Goal: Use online tool/utility: Utilize a website feature to perform a specific function

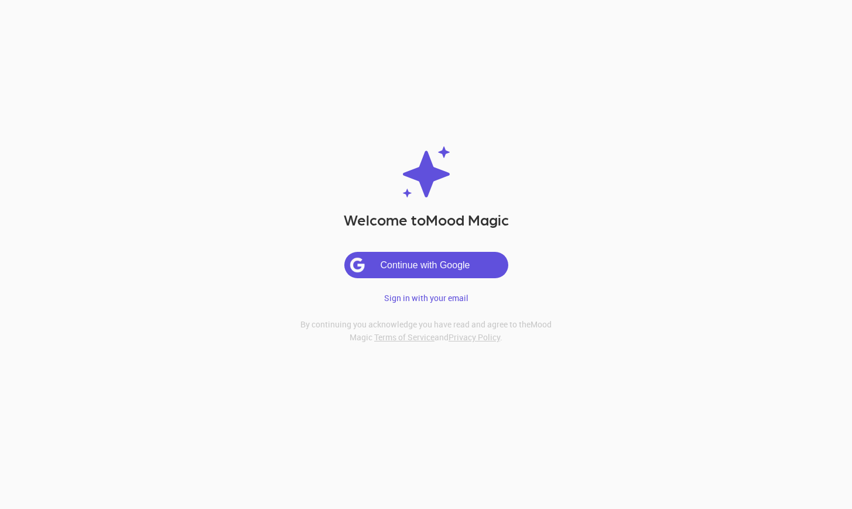
click at [440, 268] on button "Continue with Google" at bounding box center [426, 265] width 164 height 26
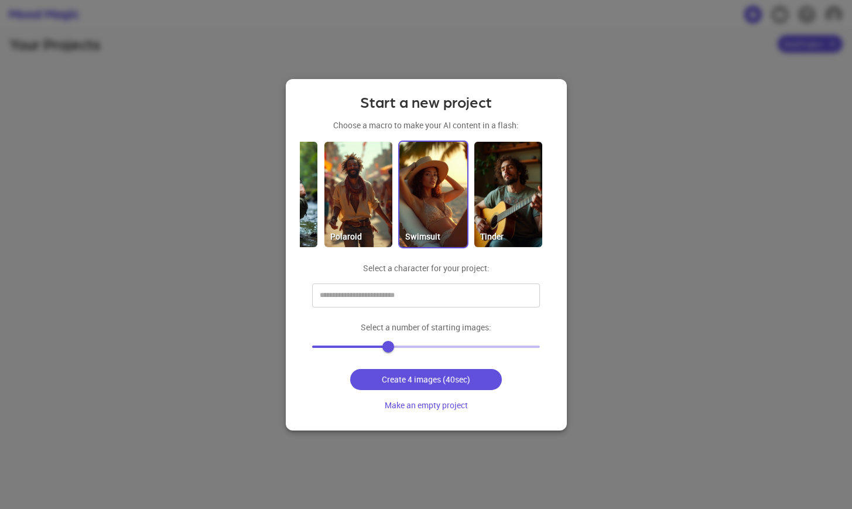
scroll to position [0, 586]
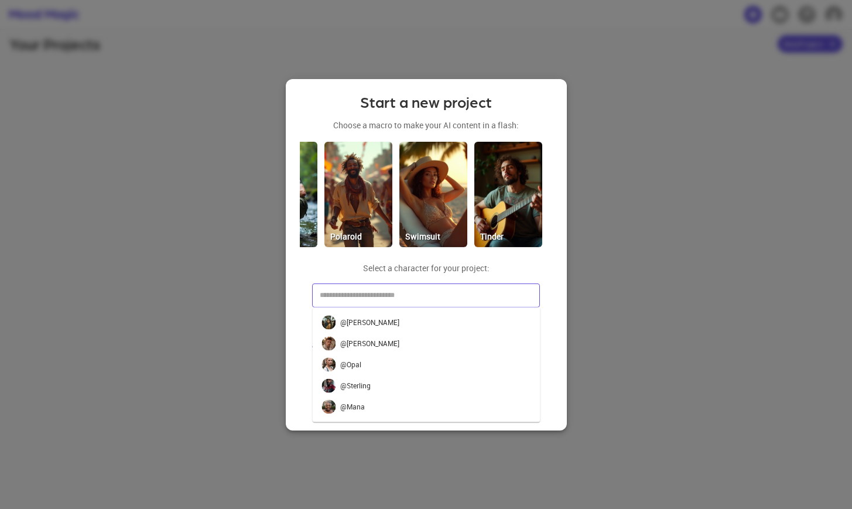
click at [438, 295] on input "text" at bounding box center [417, 295] width 200 height 19
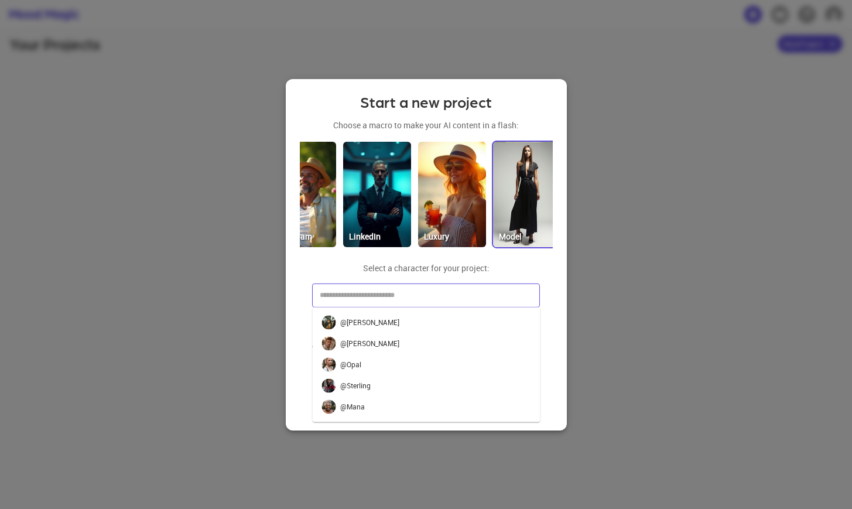
scroll to position [0, 240]
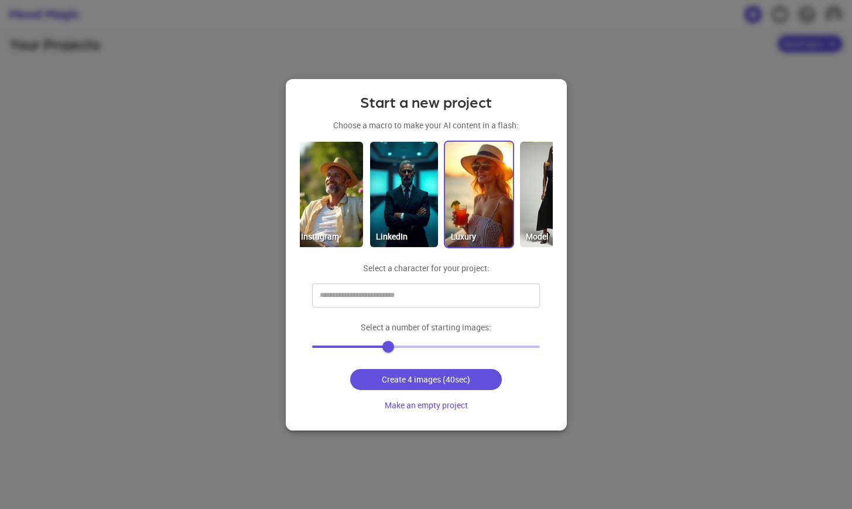
click at [468, 204] on img at bounding box center [479, 194] width 68 height 105
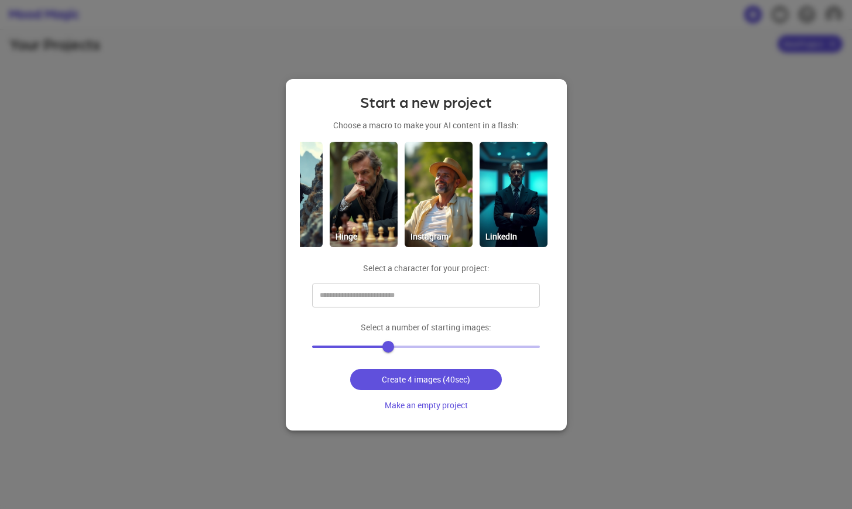
scroll to position [0, 129]
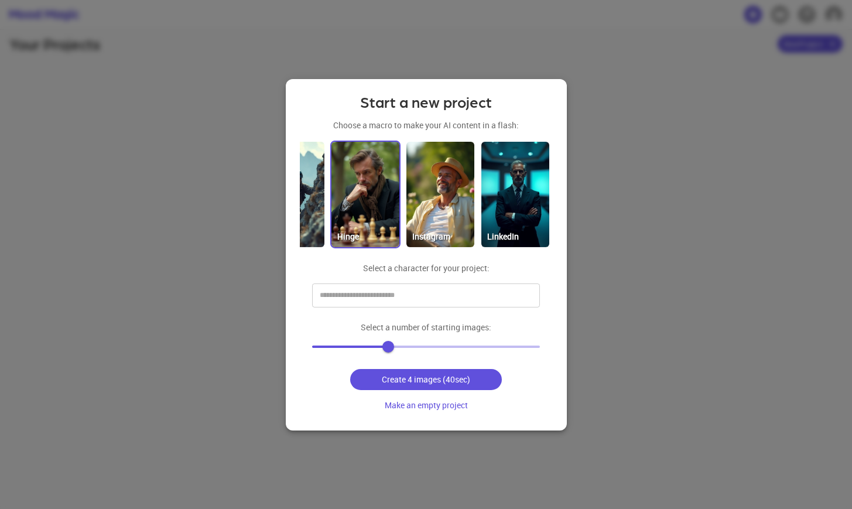
click at [373, 196] on img at bounding box center [366, 194] width 68 height 105
click at [385, 296] on input "text" at bounding box center [417, 295] width 200 height 19
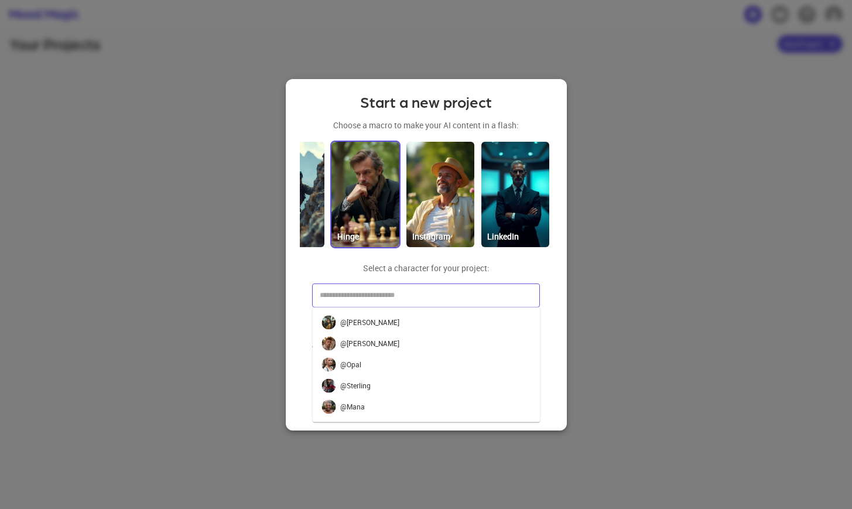
click at [373, 344] on li "@ [GEOGRAPHIC_DATA]" at bounding box center [426, 343] width 228 height 21
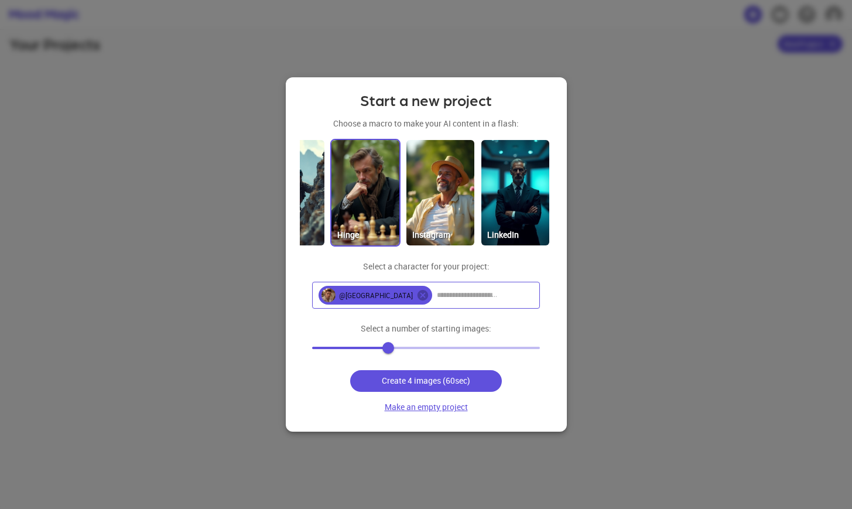
click at [407, 406] on button "Make an empty project" at bounding box center [426, 408] width 93 height 22
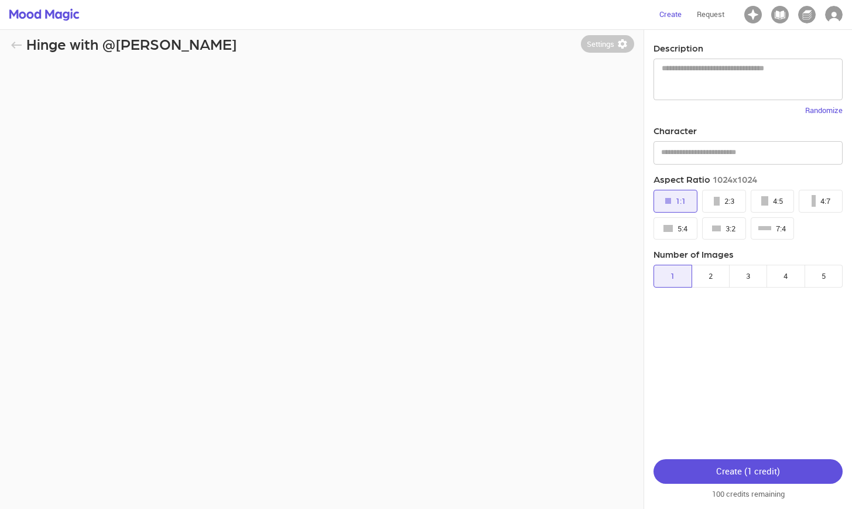
click at [222, 145] on div "Hinge with @[PERSON_NAME] Settings Description * ​ Randomize Character ​ Aspect…" at bounding box center [426, 283] width 834 height 509
click at [688, 77] on textarea at bounding box center [748, 79] width 173 height 32
click at [678, 148] on input "text" at bounding box center [739, 153] width 162 height 19
click at [370, 176] on div "Hinge with @[PERSON_NAME] Settings Description * ​ Randomize Character ​ Aspect…" at bounding box center [426, 283] width 834 height 509
click at [16, 43] on icon "button" at bounding box center [16, 45] width 14 height 14
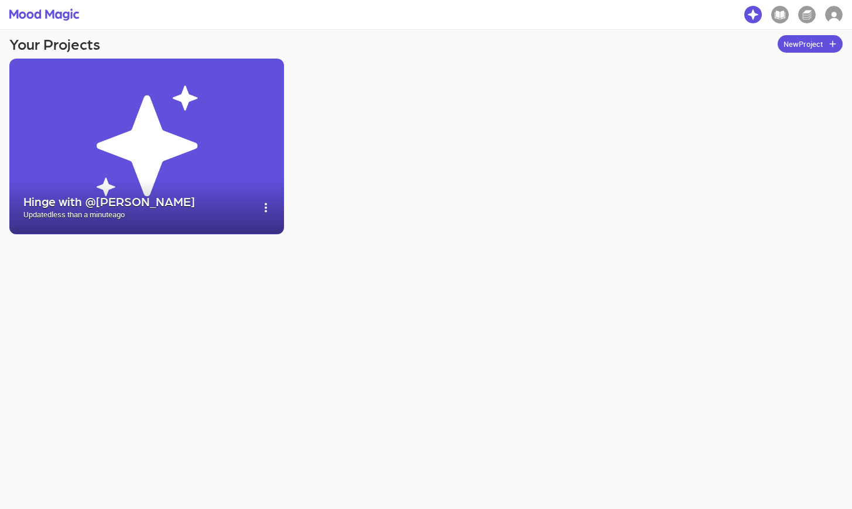
click at [164, 167] on img at bounding box center [146, 147] width 275 height 176
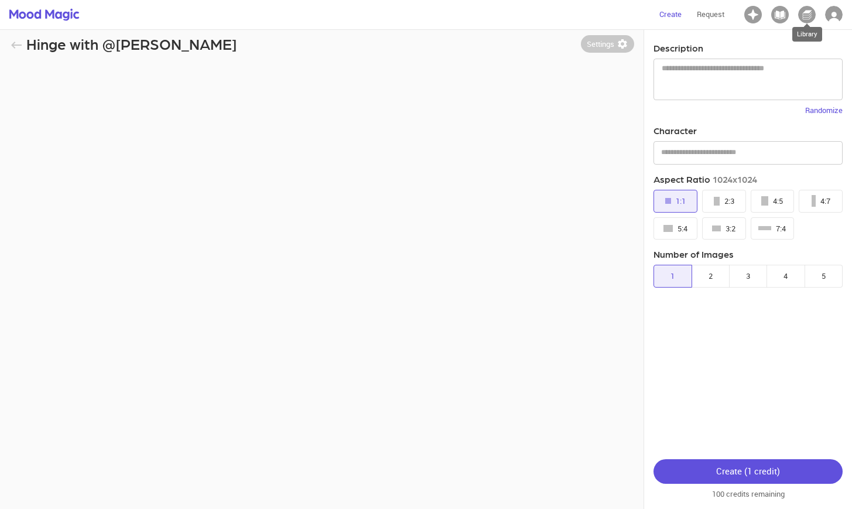
click at [807, 12] on img "Library" at bounding box center [807, 15] width 18 height 18
